Goal: Task Accomplishment & Management: Complete application form

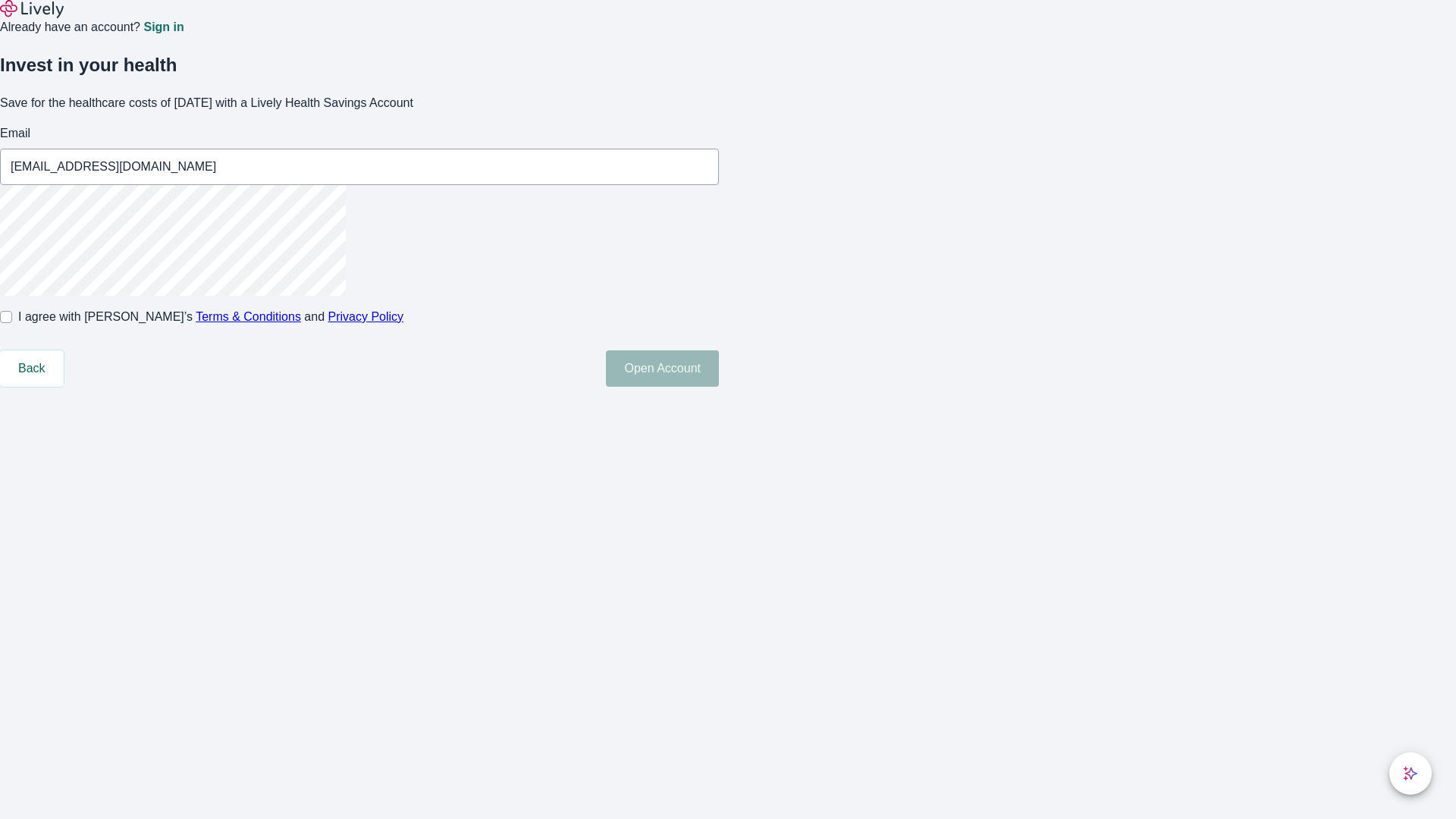
click at [12, 323] on input "I agree with Lively’s Terms & Conditions and Privacy Policy" at bounding box center [6, 317] width 12 height 12
checkbox input "true"
click at [719, 386] on button "Open Account" at bounding box center [662, 368] width 113 height 36
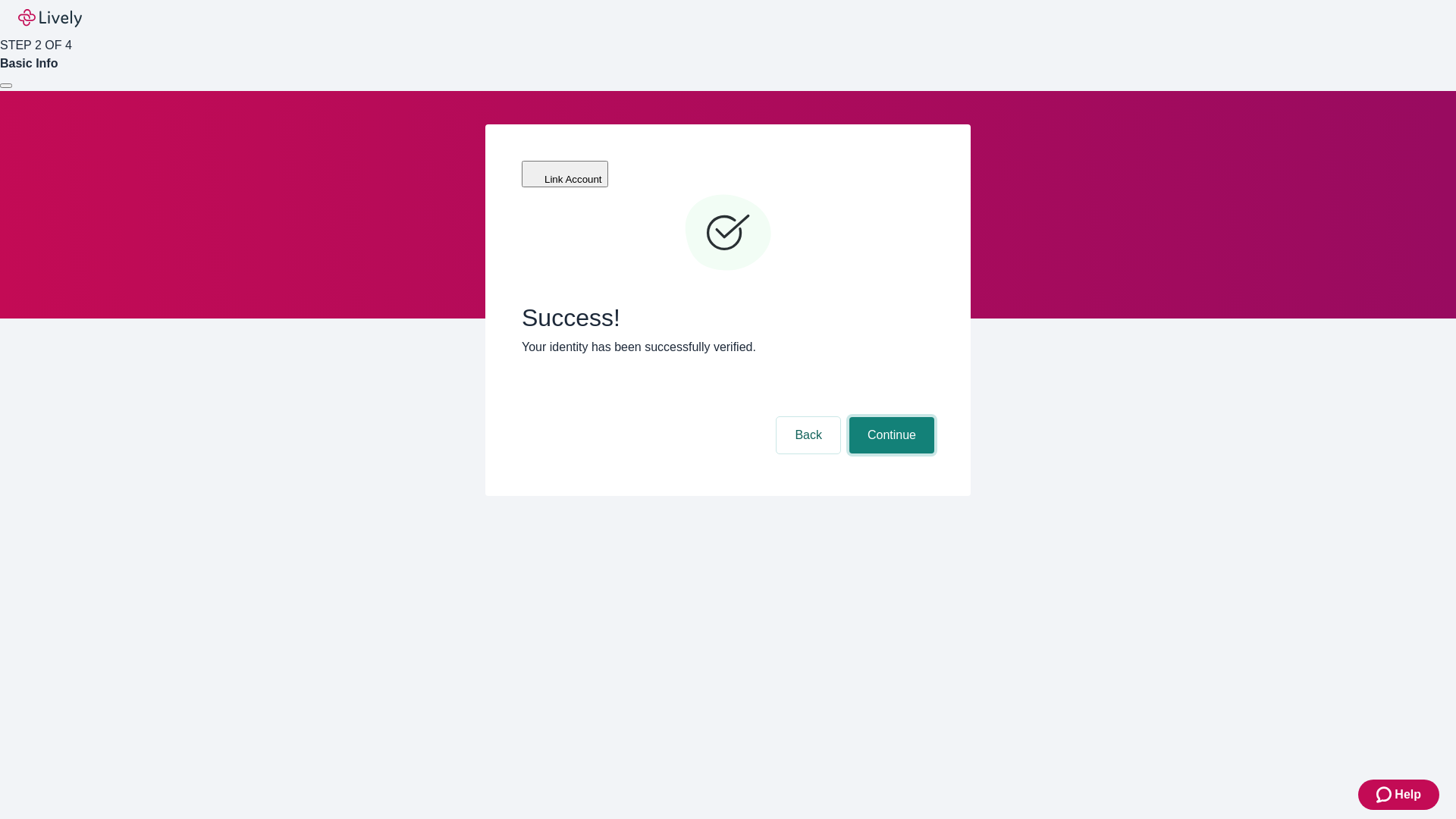
click at [890, 417] on button "Continue" at bounding box center [891, 435] width 85 height 36
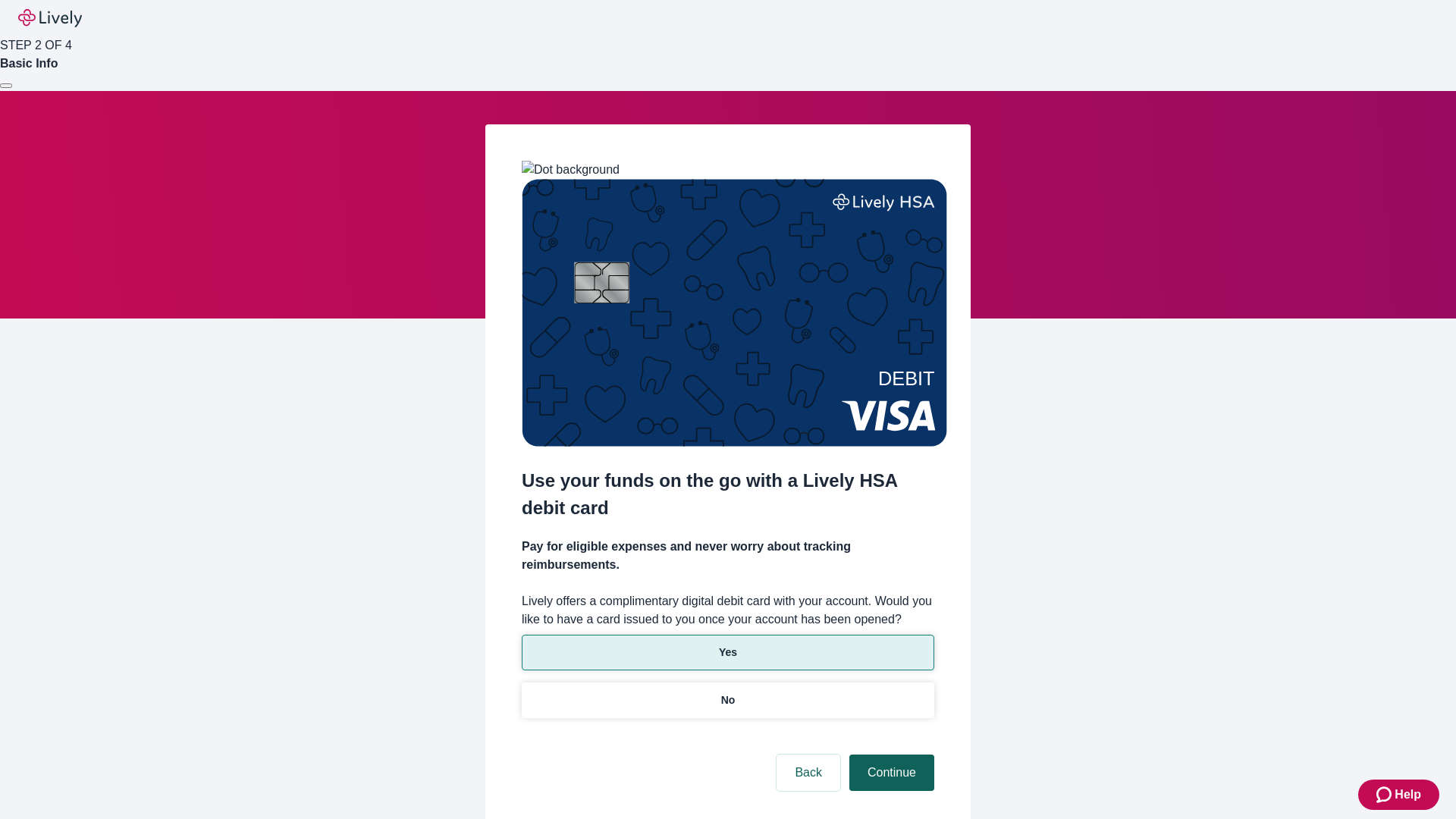
click at [728, 693] on p "No" at bounding box center [728, 701] width 15 height 16
click at [890, 754] on button "Continue" at bounding box center [891, 772] width 85 height 36
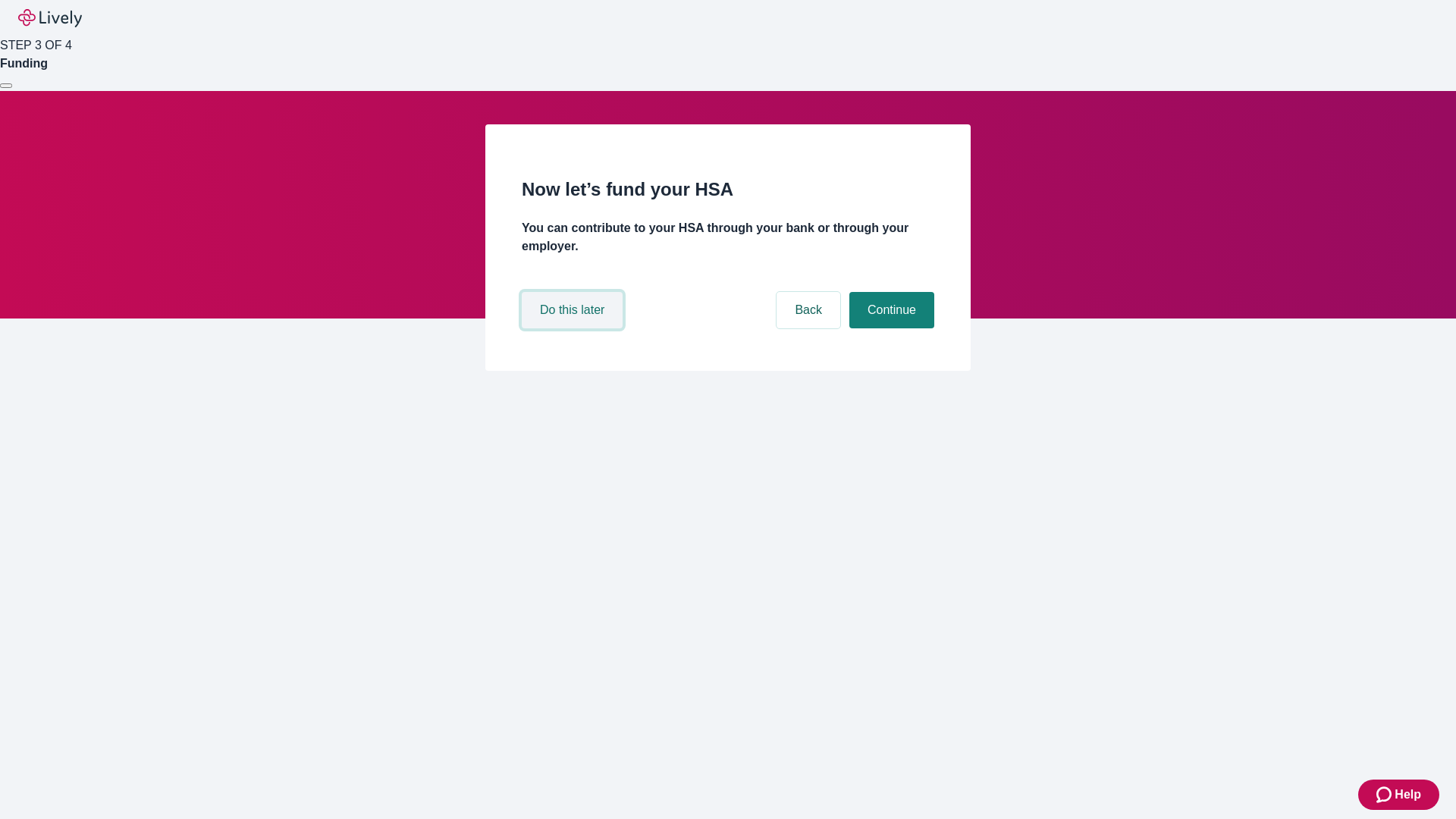
click at [574, 328] on button "Do this later" at bounding box center [572, 309] width 101 height 36
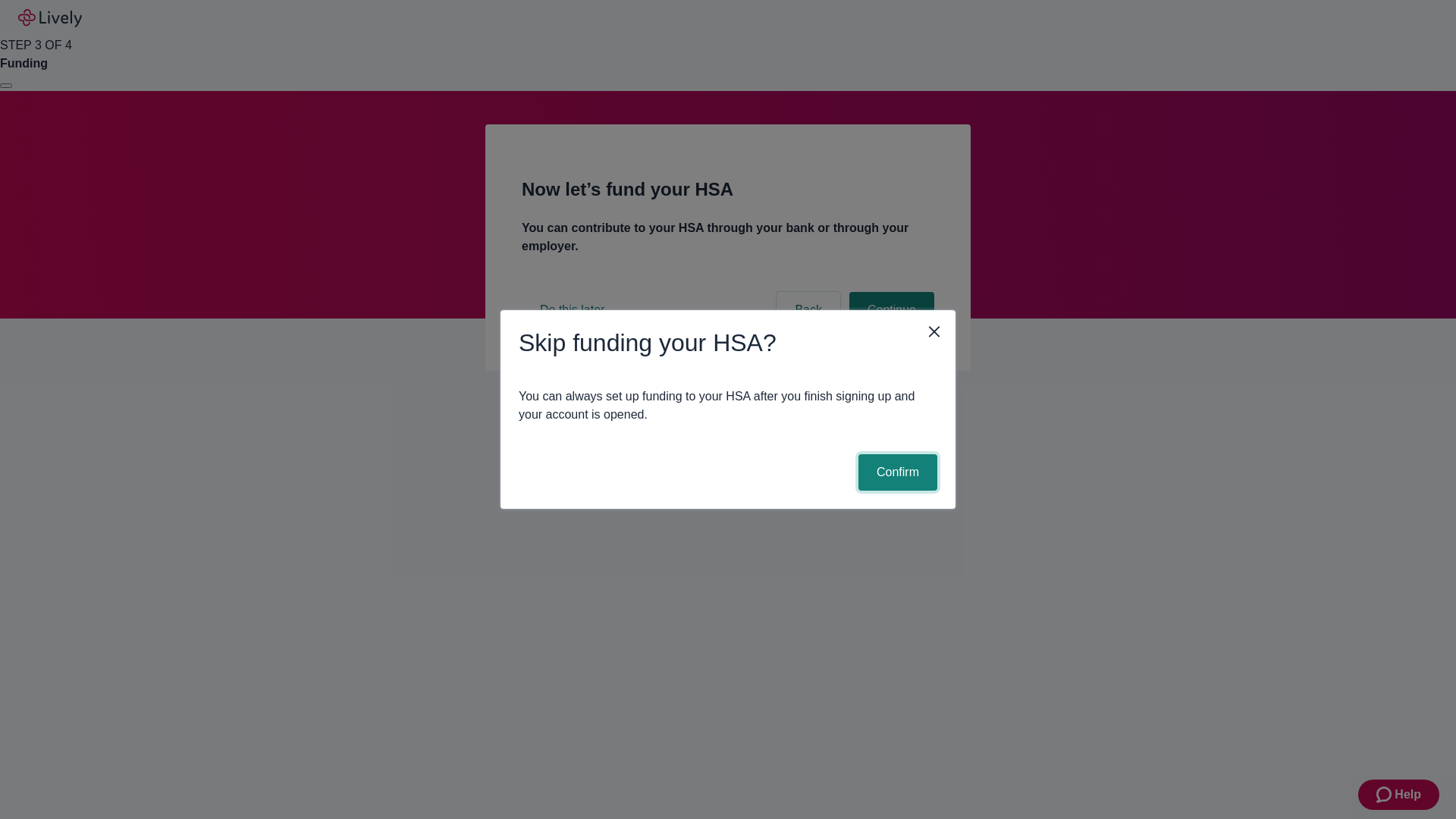
click at [896, 472] on button "Confirm" at bounding box center [898, 472] width 79 height 36
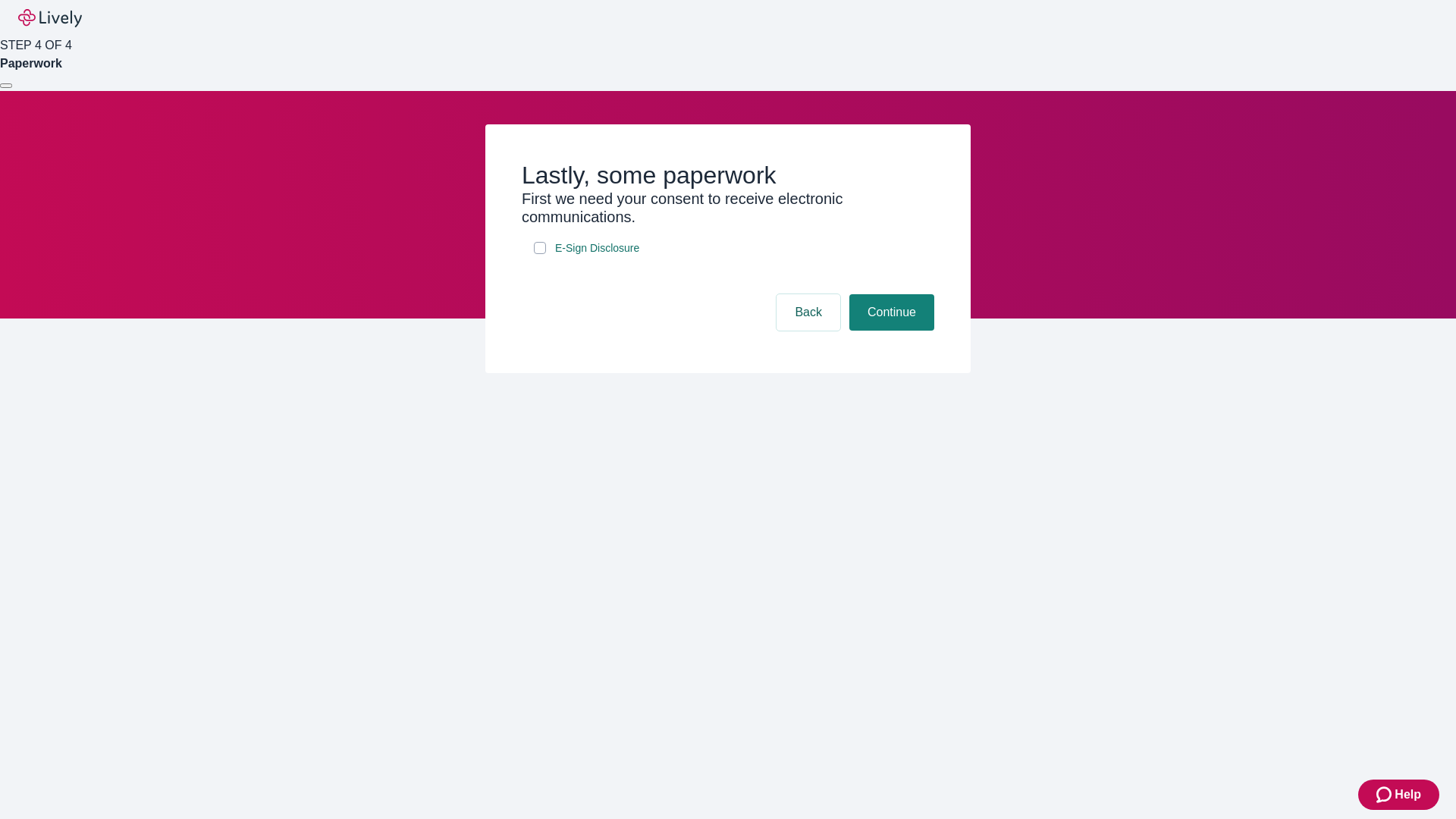
click at [540, 254] on input "E-Sign Disclosure" at bounding box center [540, 248] width 12 height 12
checkbox input "true"
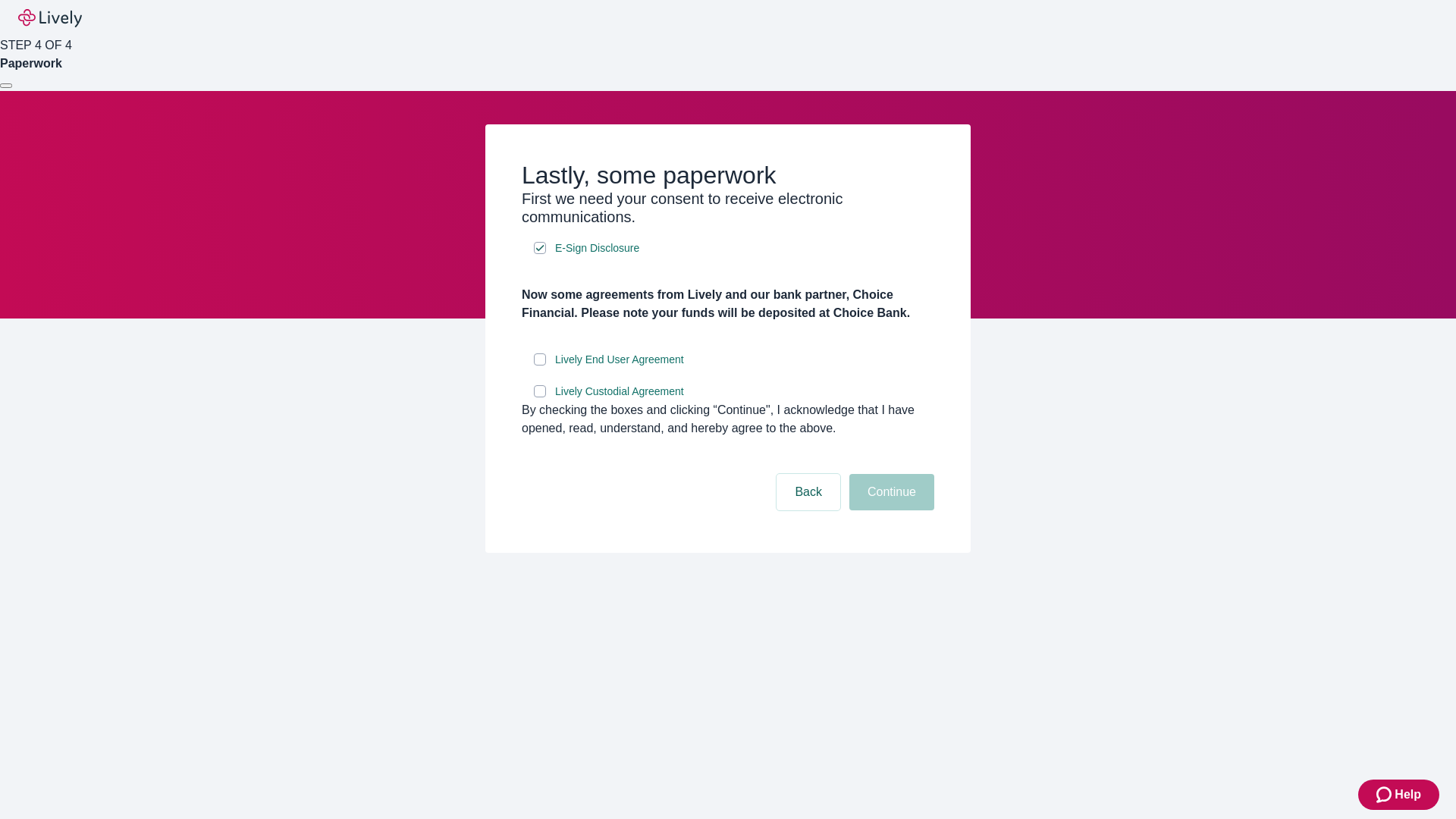
click at [540, 365] on input "Lively End User Agreement" at bounding box center [540, 359] width 12 height 12
checkbox input "true"
click at [540, 398] on input "Lively Custodial Agreement" at bounding box center [540, 391] width 12 height 12
checkbox input "true"
click at [890, 510] on button "Continue" at bounding box center [891, 492] width 85 height 36
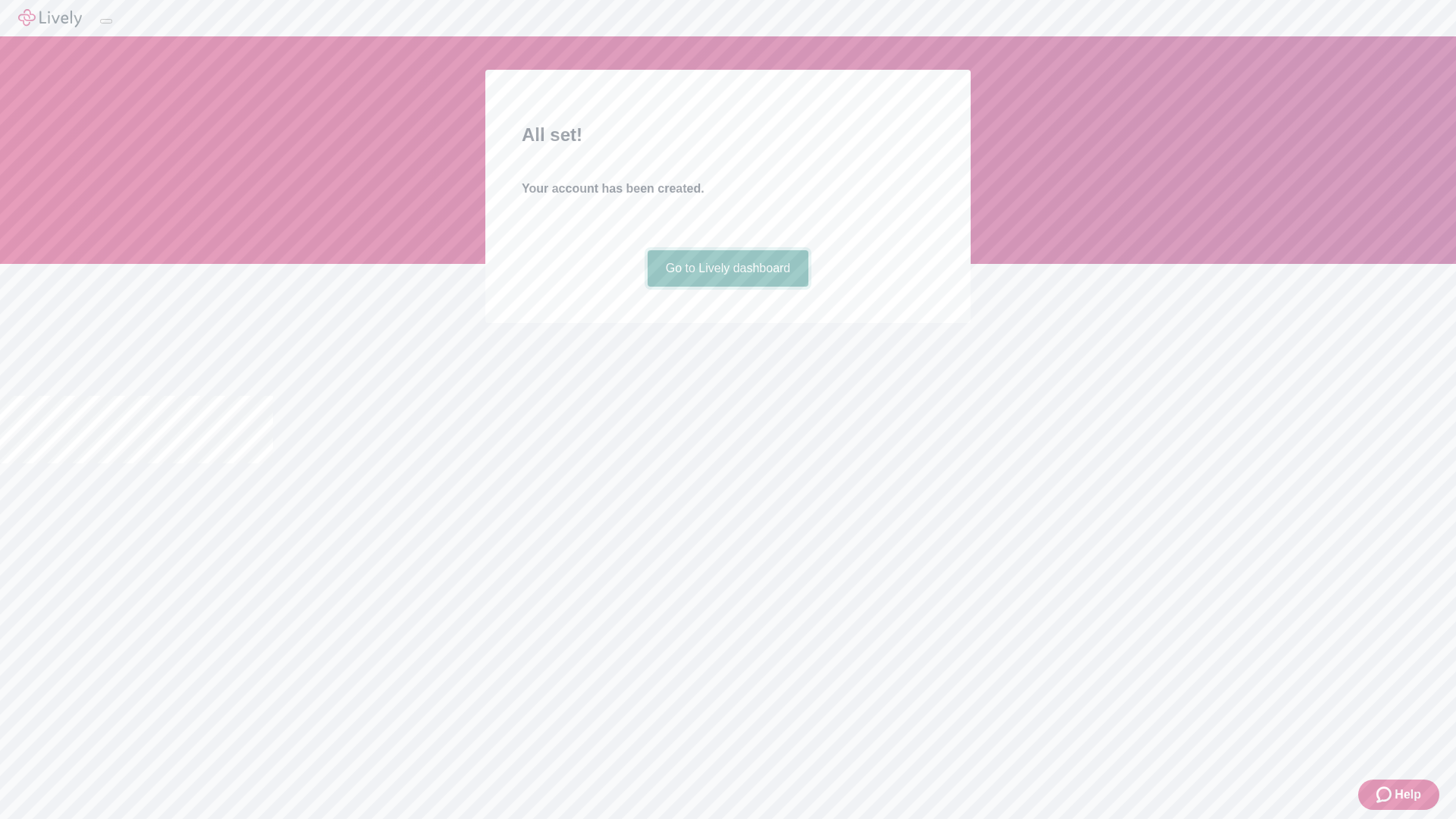
click at [728, 287] on link "Go to Lively dashboard" at bounding box center [728, 268] width 161 height 36
